Goal: Task Accomplishment & Management: Use online tool/utility

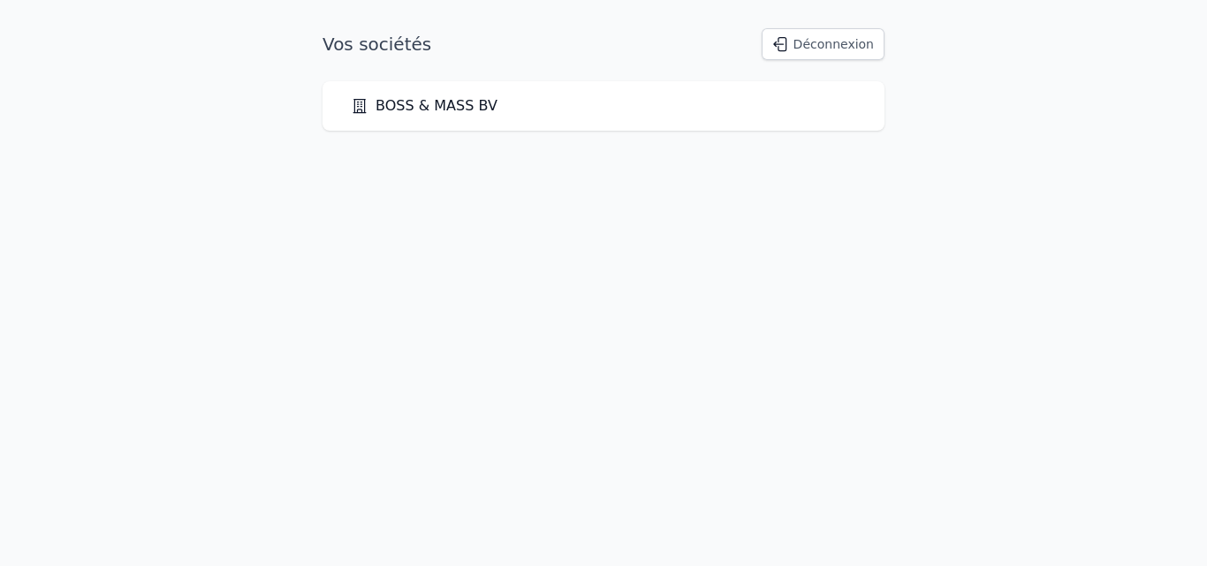
drag, startPoint x: 0, startPoint y: 0, endPoint x: 420, endPoint y: 100, distance: 431.4
click at [420, 100] on link "BOSS & MASS BV" at bounding box center [424, 105] width 147 height 21
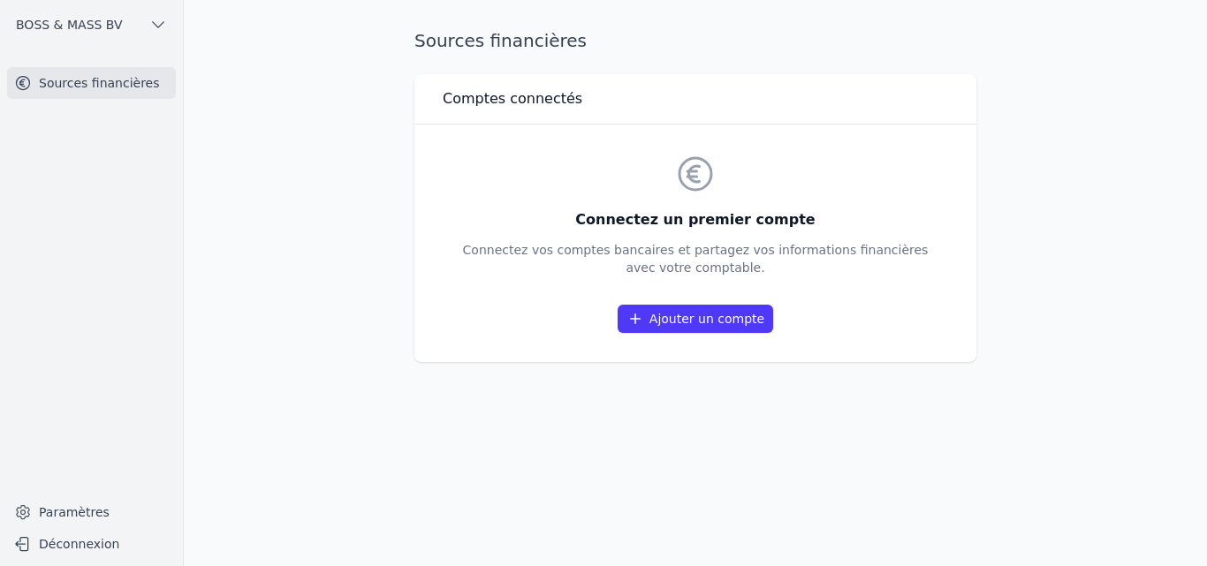
click at [675, 320] on link "Ajouter un compte" at bounding box center [696, 319] width 156 height 28
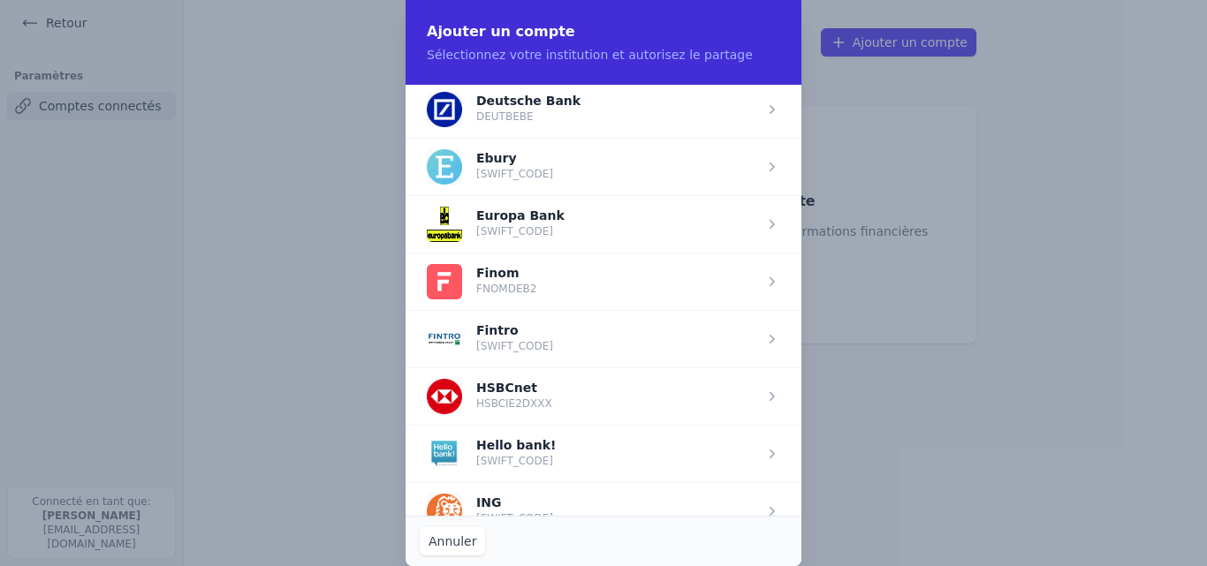
scroll to position [835, 0]
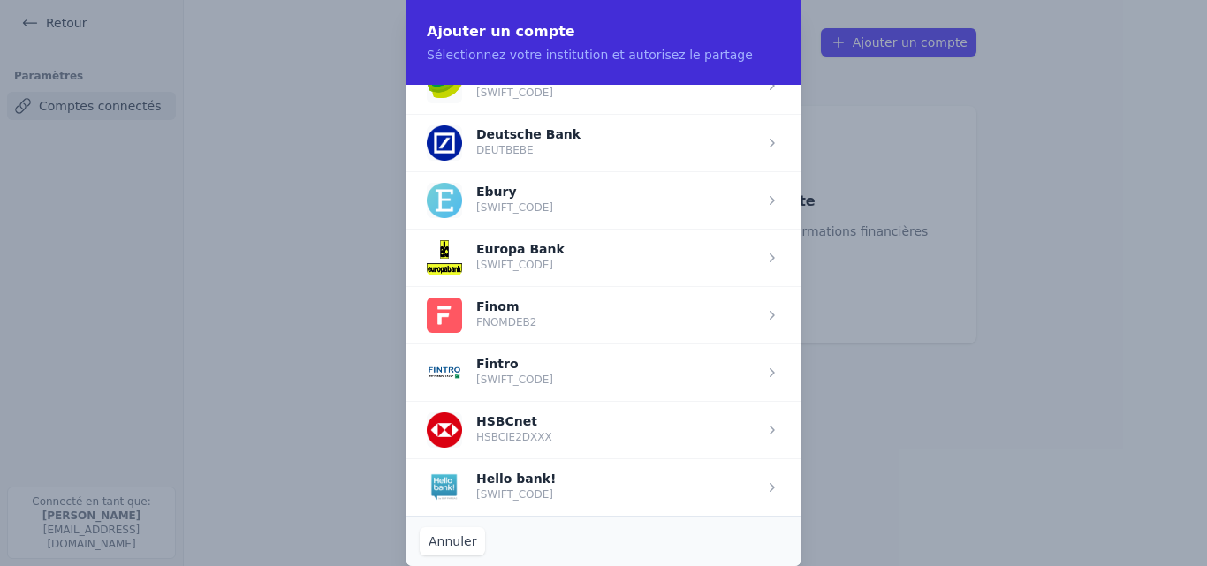
click at [584, 369] on span "button" at bounding box center [604, 372] width 396 height 57
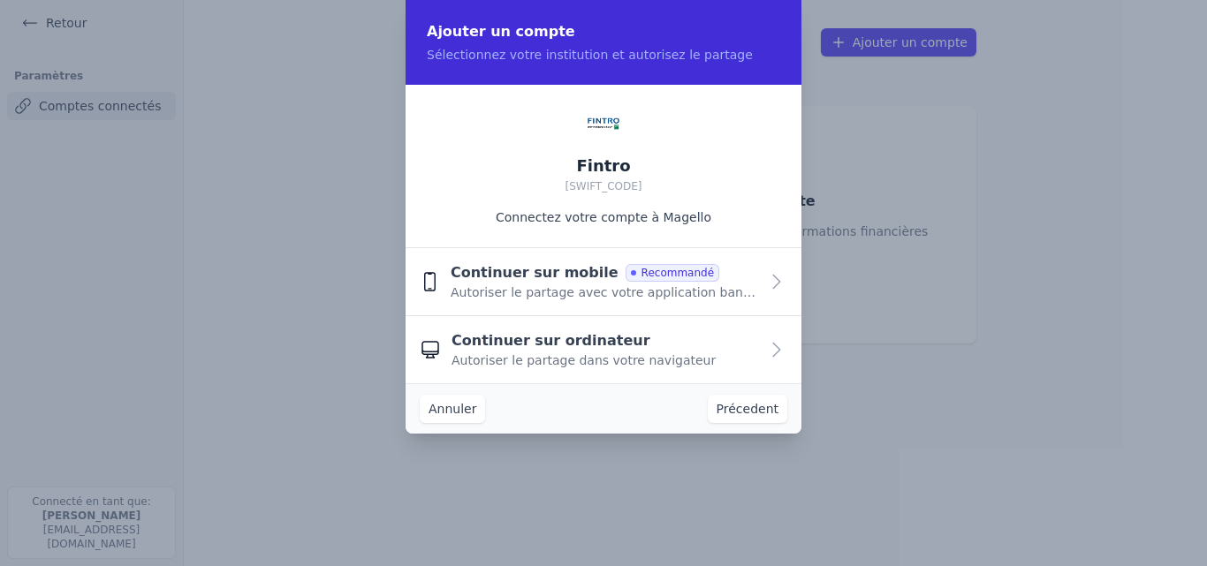
scroll to position [0, 0]
click at [655, 345] on div "Continuer sur ordinateur Autoriser le partage dans votre navigateur" at bounding box center [604, 349] width 307 height 39
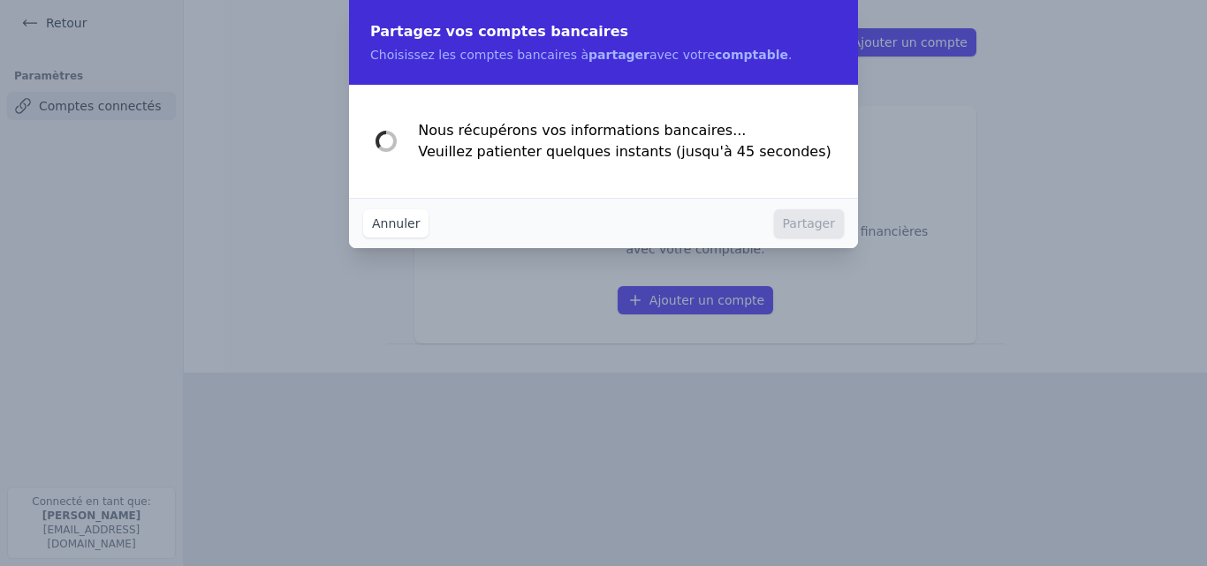
drag, startPoint x: 456, startPoint y: 127, endPoint x: 829, endPoint y: 180, distance: 376.6
click at [829, 180] on div "Nous récupérons vos informations bancaires... Veuillez patienter quelques insta…" at bounding box center [603, 141] width 509 height 113
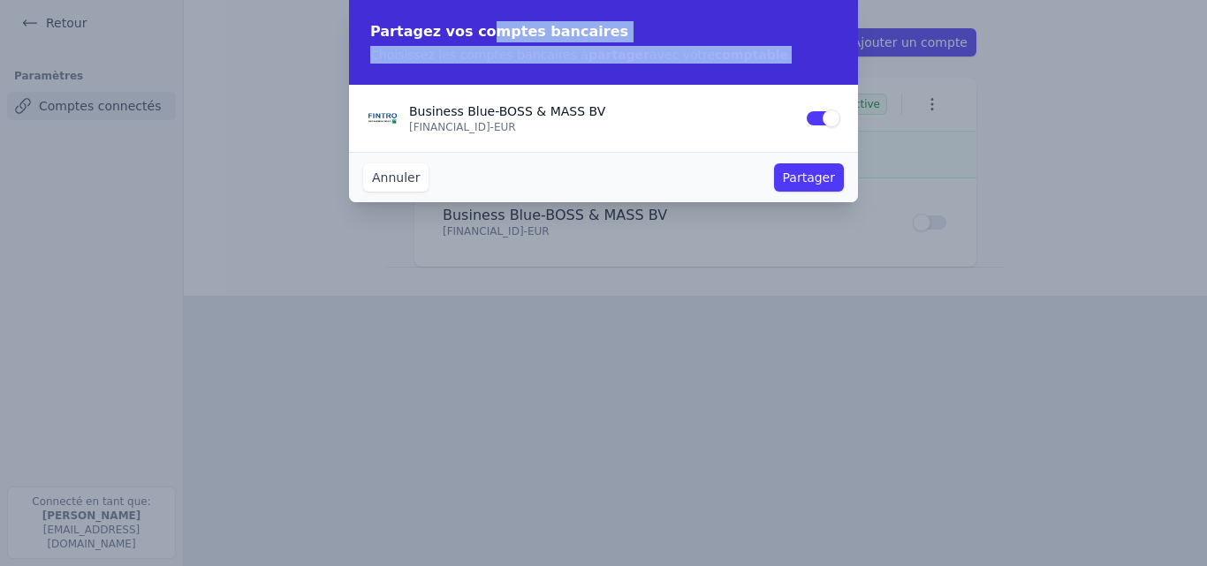
drag, startPoint x: 368, startPoint y: 31, endPoint x: 746, endPoint y: 70, distance: 380.1
click at [746, 70] on div "Partagez vos comptes bancaires Choisissez les comptes bancaires à partager avec…" at bounding box center [603, 42] width 509 height 85
click at [734, 64] on div at bounding box center [734, 64] width 0 height 0
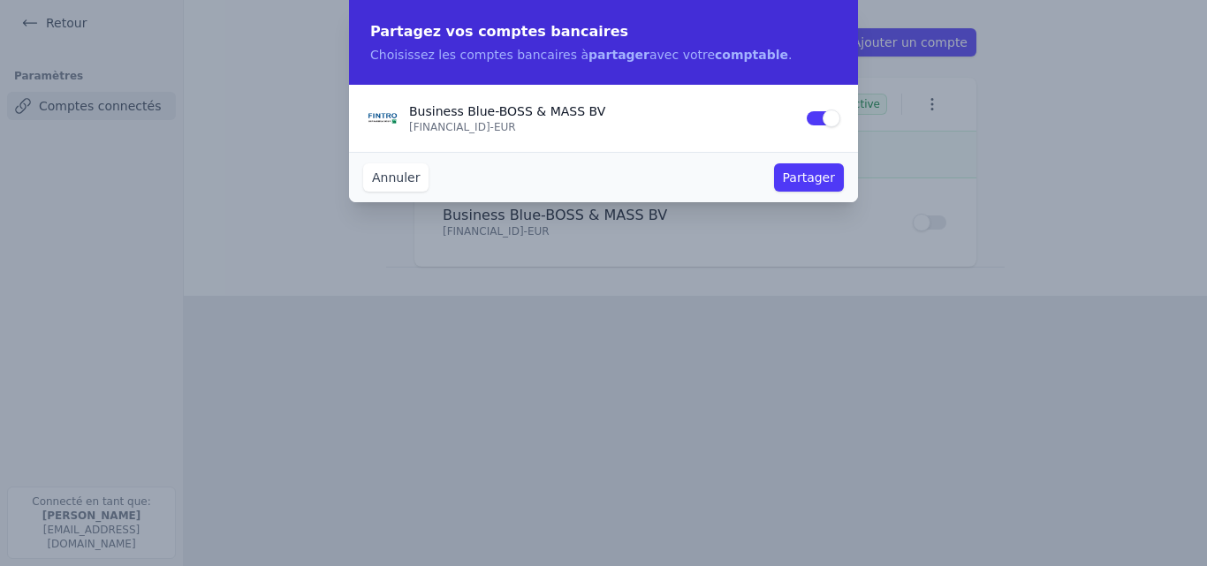
click at [773, 118] on p "Business Blue - BOSS & MASS BV" at bounding box center [601, 111] width 385 height 18
click at [805, 171] on button "Partager" at bounding box center [809, 177] width 70 height 28
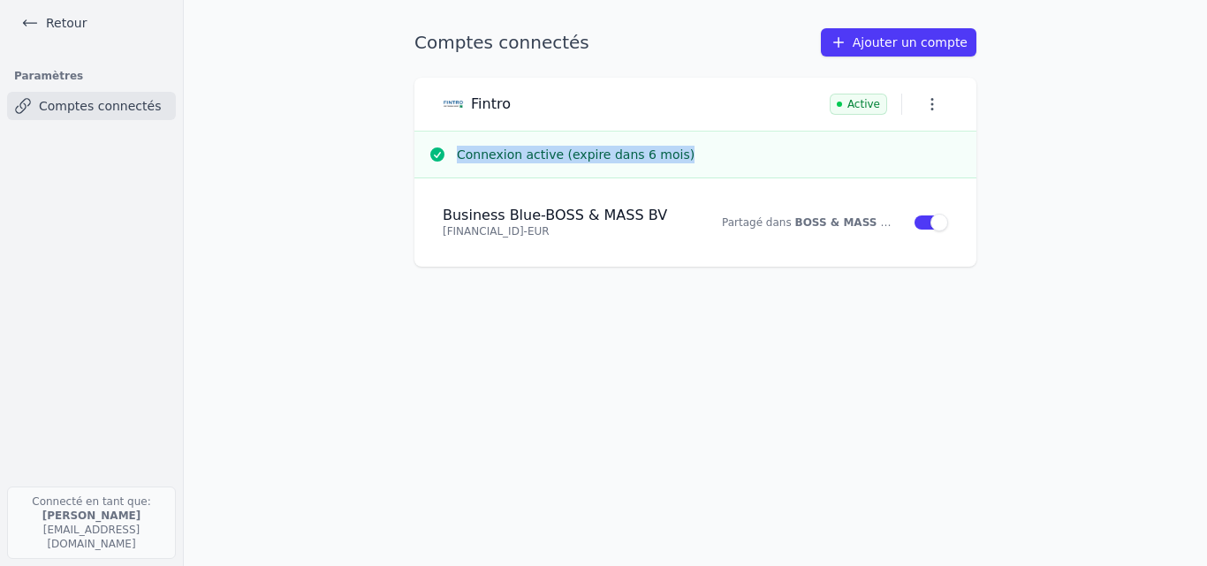
drag, startPoint x: 457, startPoint y: 160, endPoint x: 669, endPoint y: 155, distance: 212.1
click at [669, 155] on h3 "Connexion active (expire dans 6 mois)" at bounding box center [709, 155] width 505 height 18
click at [657, 163] on div at bounding box center [657, 163] width 0 height 0
click at [891, 373] on div "Comptes connectés Ajouter un compte Fintro Active Connexion active (expire dans…" at bounding box center [695, 283] width 618 height 510
drag, startPoint x: 435, startPoint y: 154, endPoint x: 679, endPoint y: 158, distance: 244.8
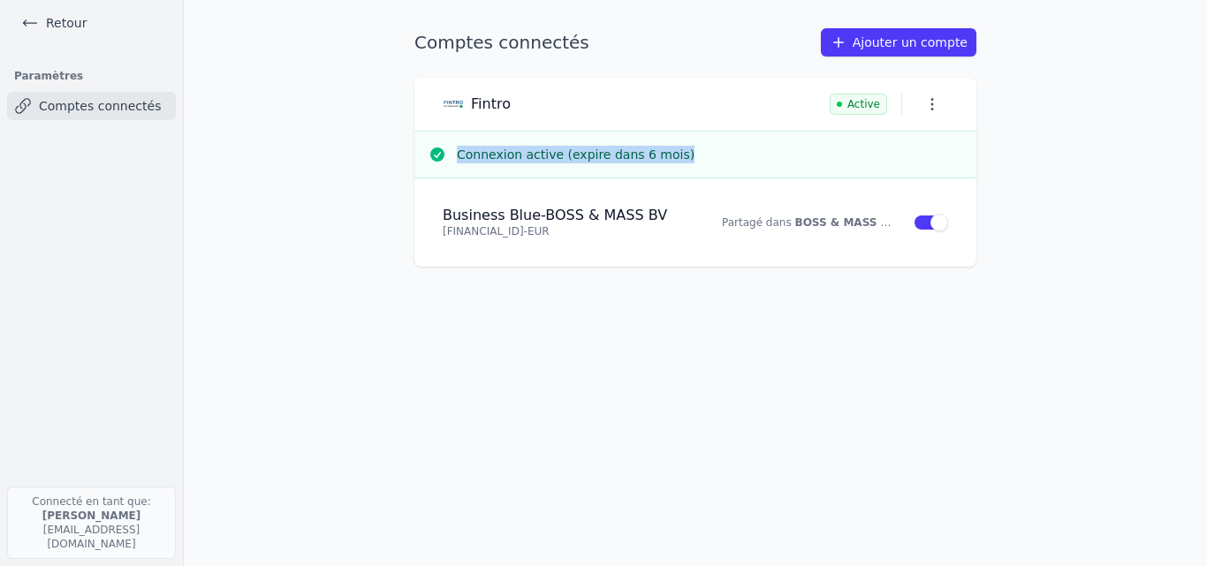
click at [679, 158] on div "Connexion active (expire dans 6 mois)" at bounding box center [696, 155] width 534 height 18
click at [1126, 122] on main "Comptes connectés Ajouter un compte Fintro Active Connexion active (expire dans…" at bounding box center [603, 283] width 1207 height 566
